Goal: Task Accomplishment & Management: Manage account settings

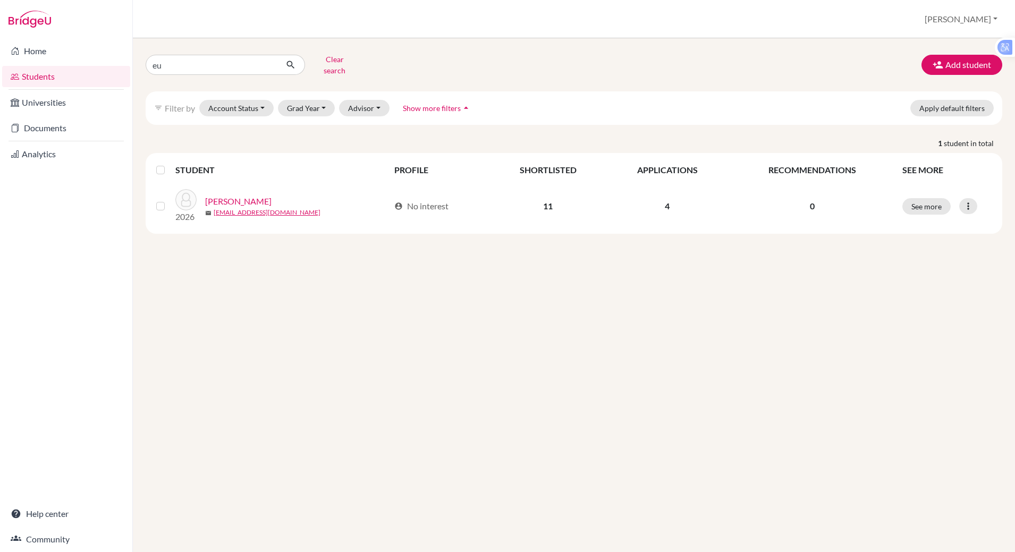
type input "e"
type input "mickey"
click button "submit" at bounding box center [291, 65] width 28 height 20
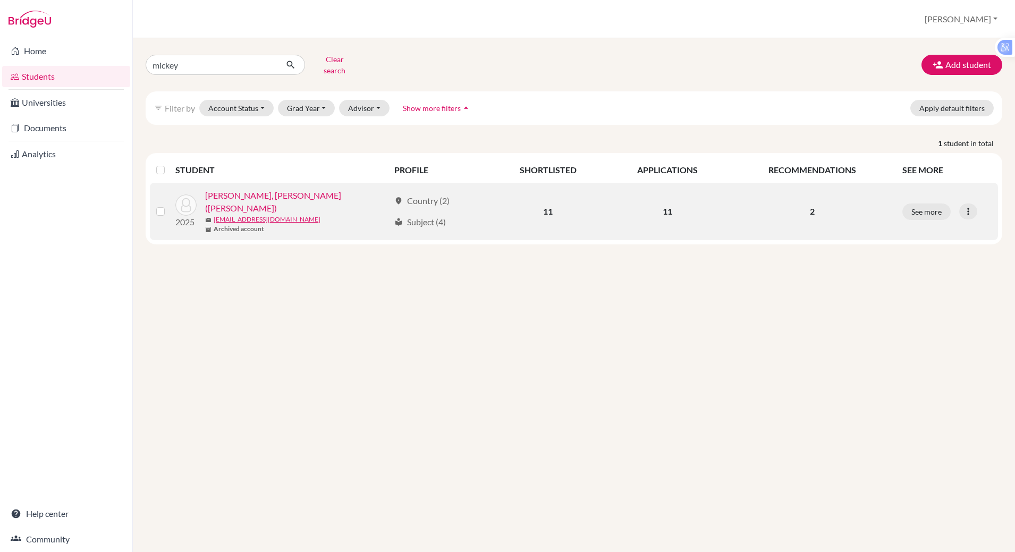
click at [281, 189] on link "[PERSON_NAME], [PERSON_NAME] ([PERSON_NAME])" at bounding box center [297, 202] width 184 height 26
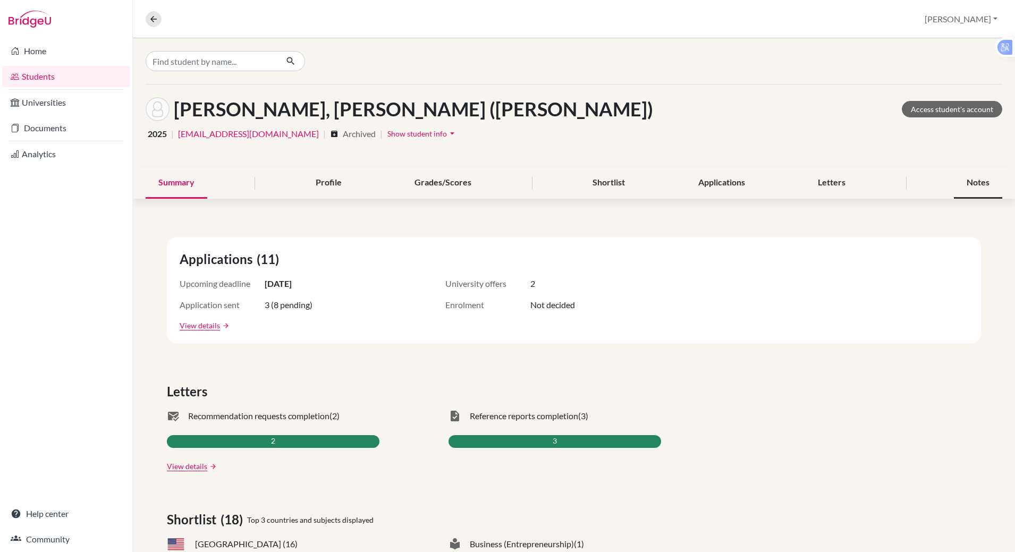
click at [961, 179] on div "Notes" at bounding box center [978, 182] width 48 height 31
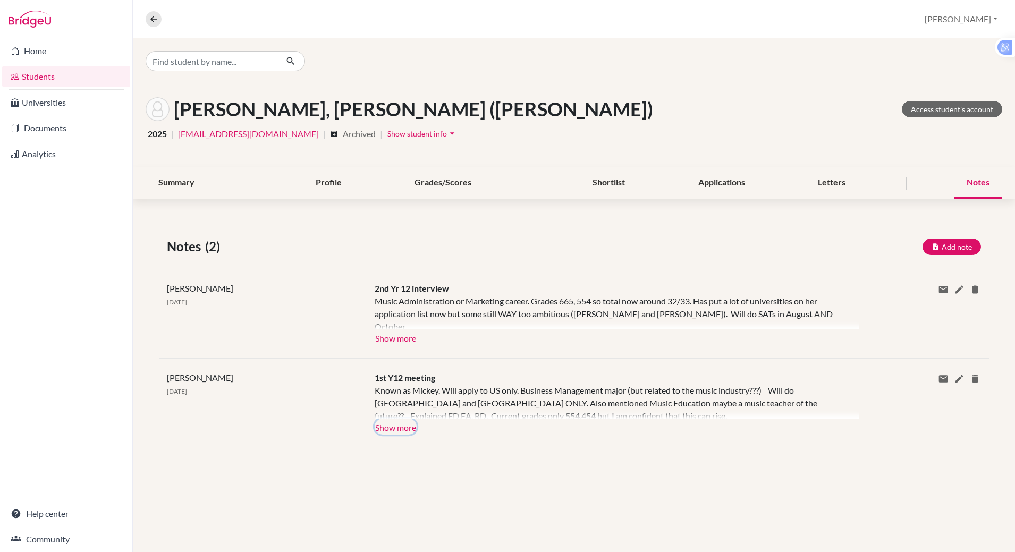
click at [399, 419] on button "Show more" at bounding box center [396, 427] width 42 height 16
click at [701, 187] on div "Applications" at bounding box center [722, 182] width 72 height 31
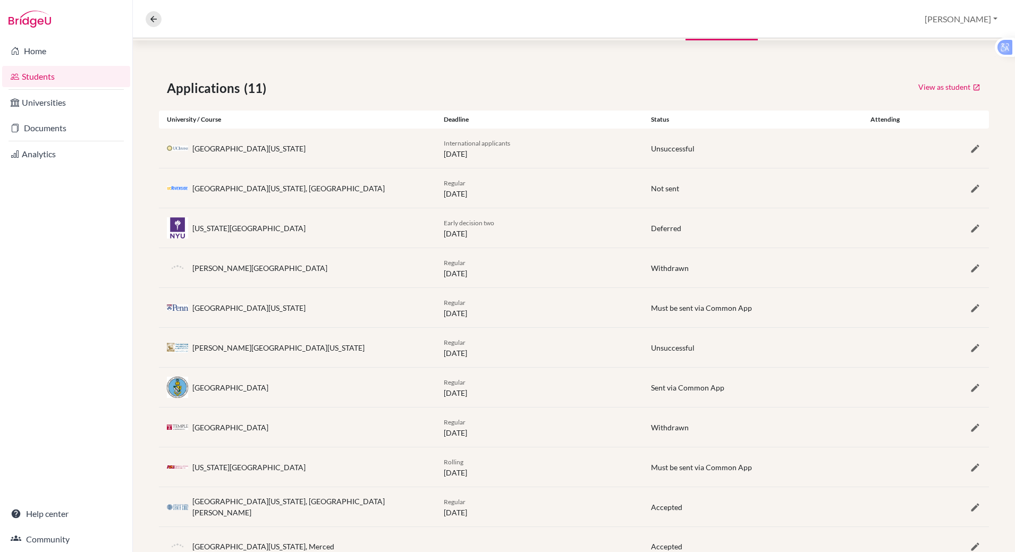
scroll to position [198, 0]
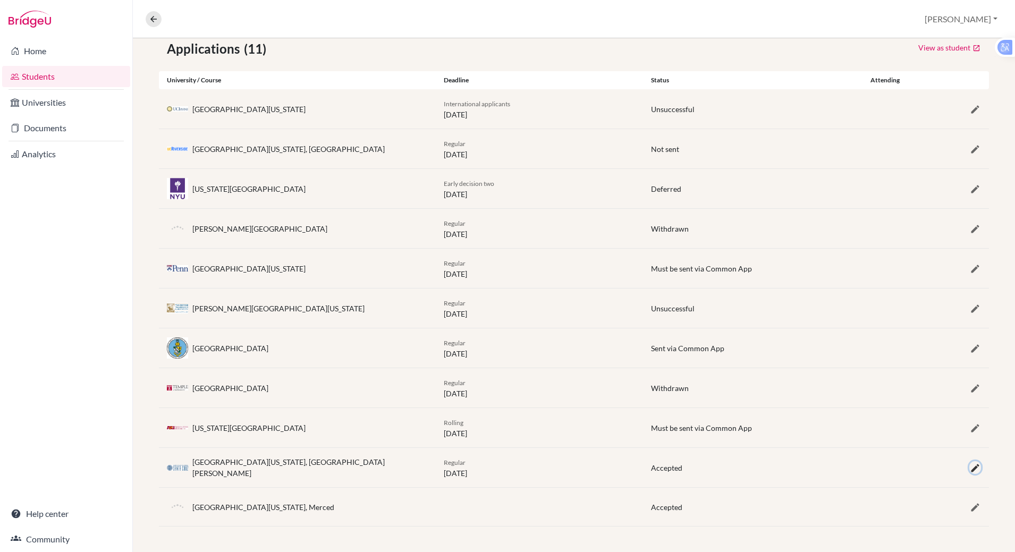
click at [970, 464] on icon "button" at bounding box center [975, 468] width 11 height 11
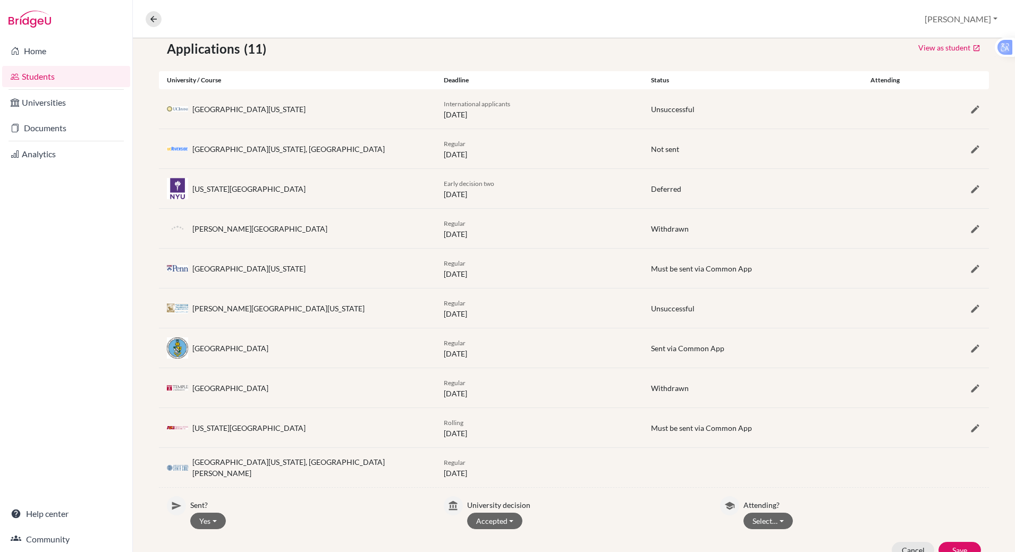
scroll to position [277, 0]
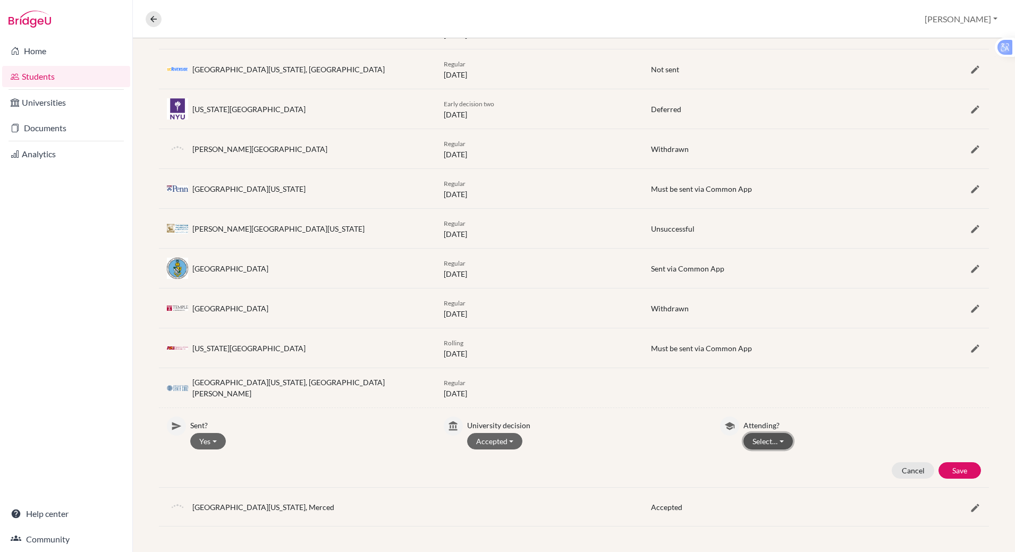
click at [758, 442] on button "Select…" at bounding box center [768, 441] width 49 height 16
click at [767, 467] on button "Attending" at bounding box center [786, 464] width 84 height 17
click at [957, 473] on button "Save" at bounding box center [960, 470] width 43 height 16
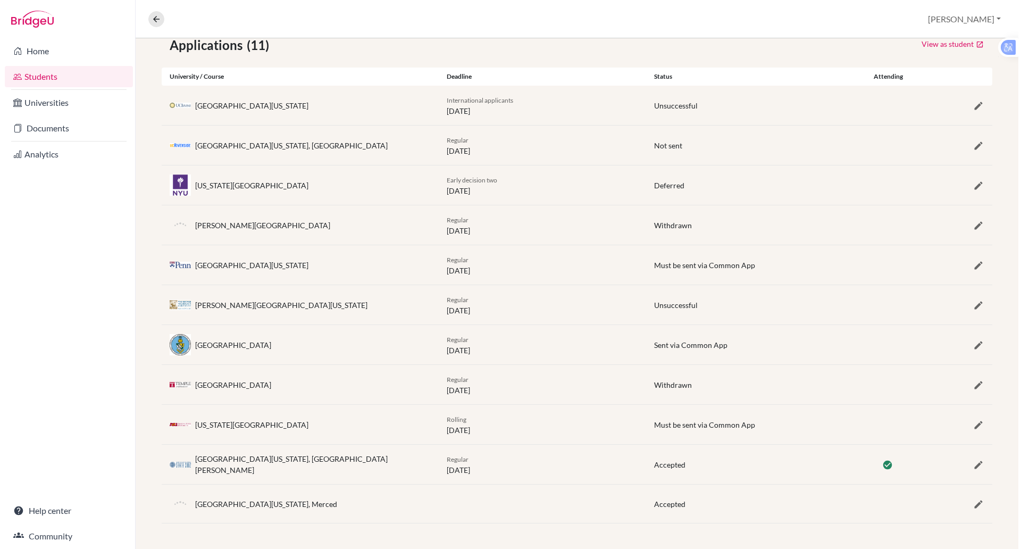
scroll to position [0, 0]
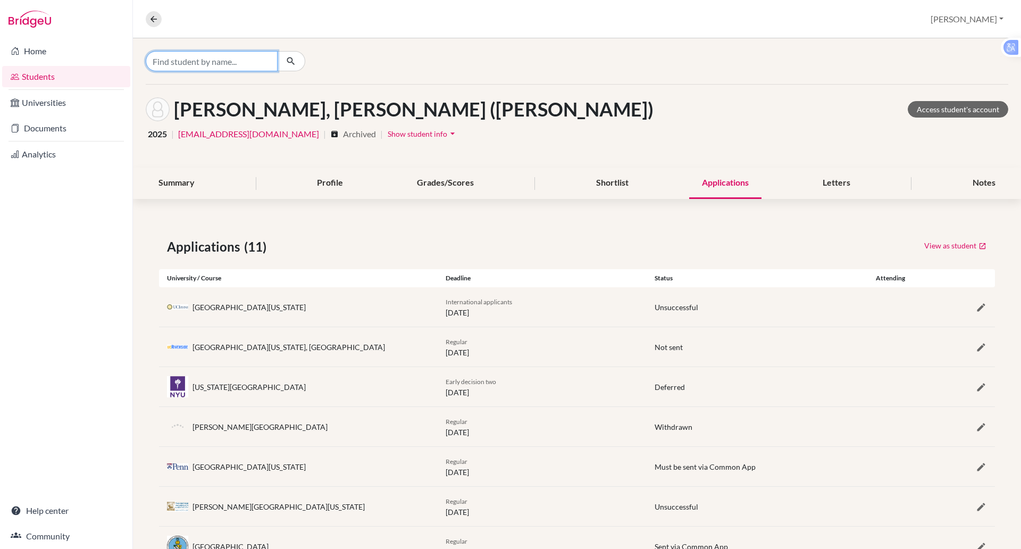
click at [191, 60] on input "Find student by name..." at bounding box center [212, 61] width 132 height 20
type input "jimin"
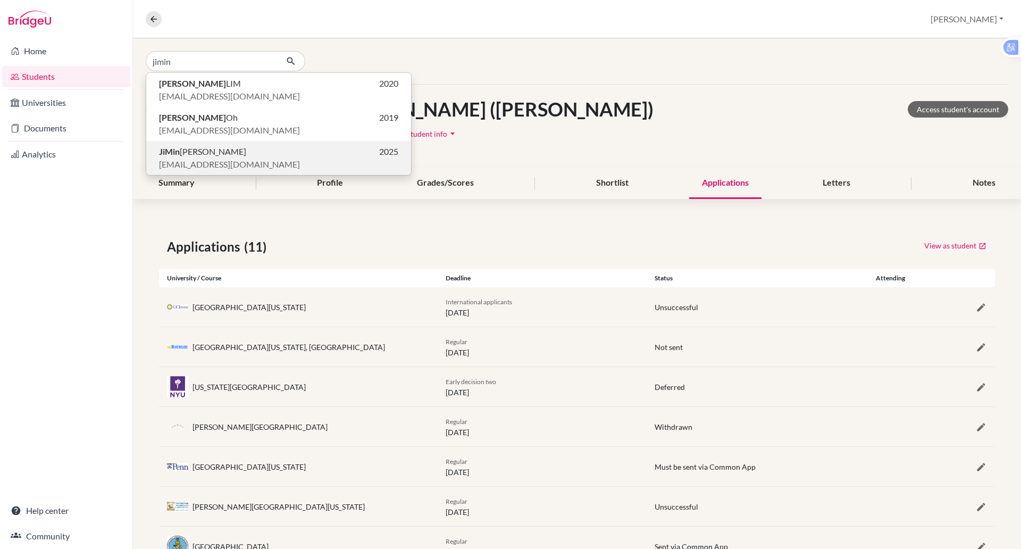
click at [193, 154] on span "[PERSON_NAME]" at bounding box center [202, 151] width 87 height 13
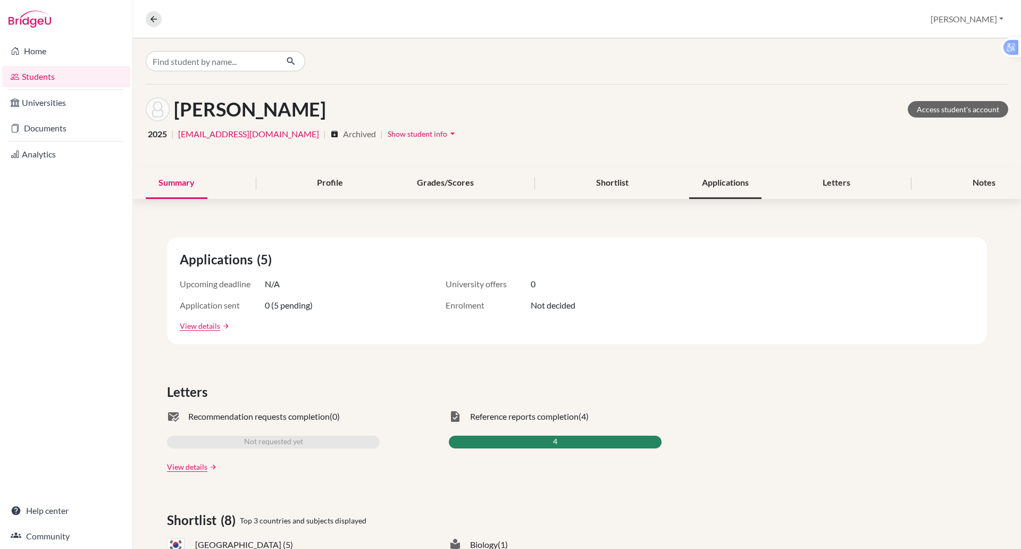
drag, startPoint x: 726, startPoint y: 183, endPoint x: 719, endPoint y: 184, distance: 6.9
click at [719, 184] on div "Applications" at bounding box center [725, 182] width 72 height 31
